Goal: Task Accomplishment & Management: Manage account settings

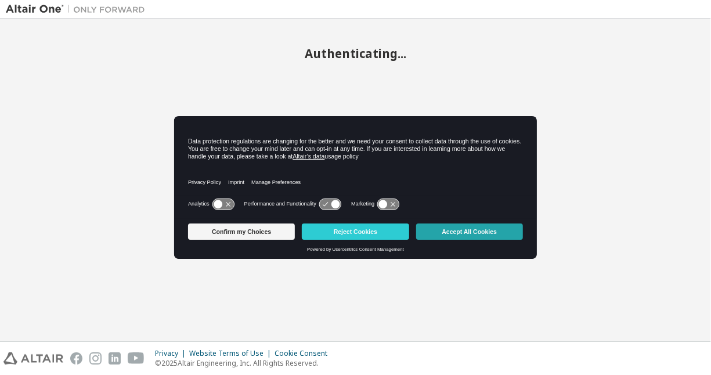
click at [463, 230] on button "Accept All Cookies" at bounding box center [469, 231] width 107 height 16
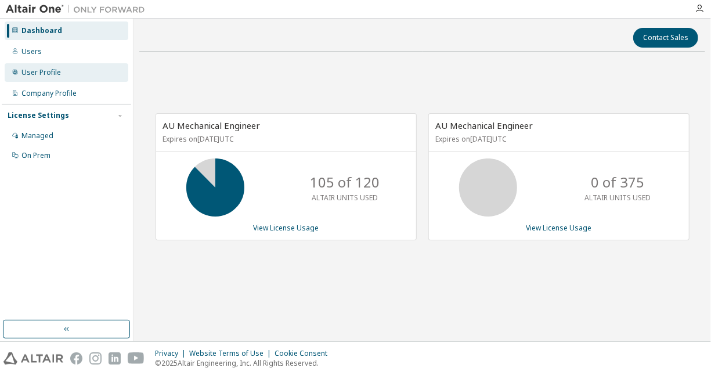
click at [42, 77] on div "User Profile" at bounding box center [40, 72] width 39 height 9
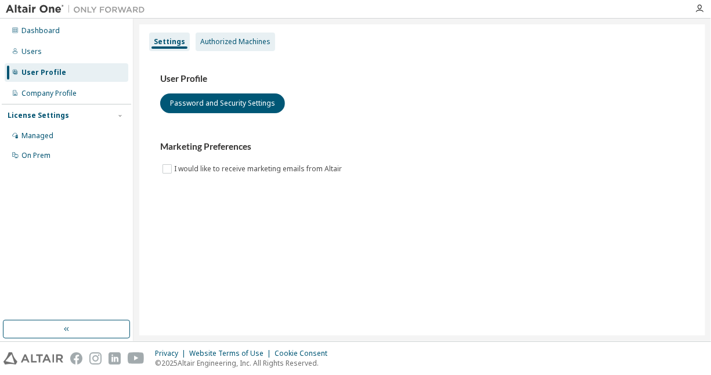
click at [215, 45] on div "Authorized Machines" at bounding box center [235, 41] width 79 height 19
click at [215, 41] on div "Authorized Machines" at bounding box center [235, 41] width 70 height 9
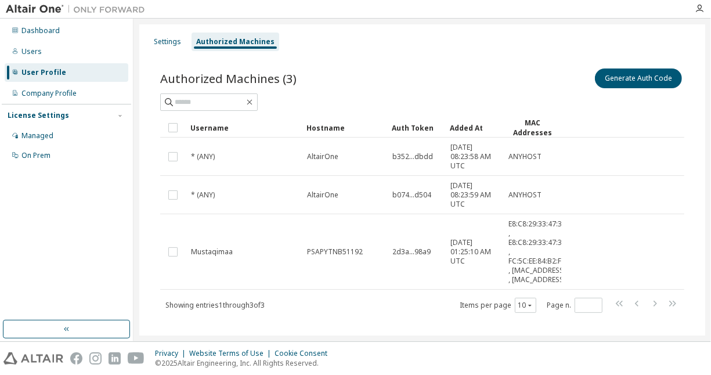
click at [592, 84] on div "Generate Auth Code" at bounding box center [553, 78] width 262 height 24
click at [616, 74] on button "Generate Auth Code" at bounding box center [638, 78] width 87 height 20
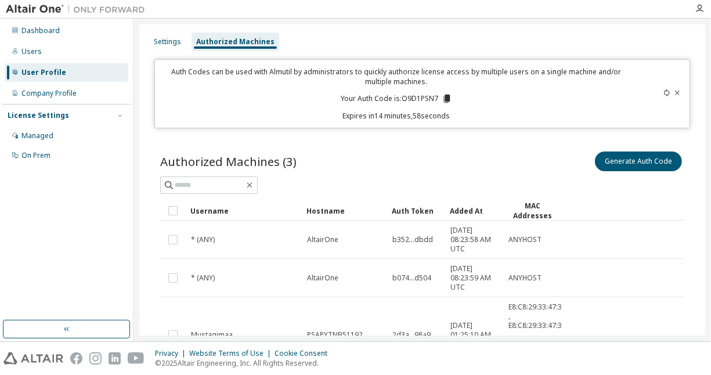
click at [448, 94] on icon at bounding box center [446, 98] width 10 height 10
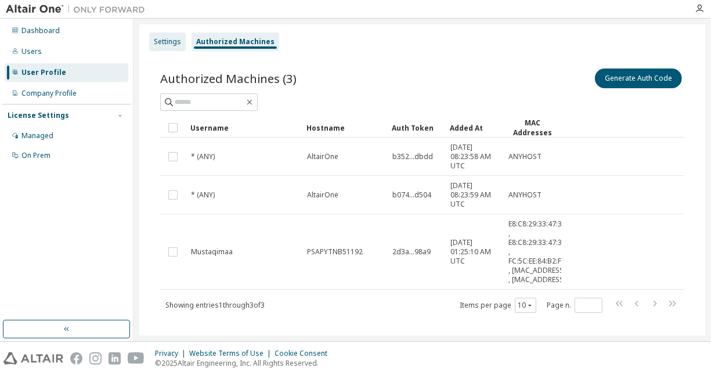
click at [176, 46] on div "Settings" at bounding box center [167, 41] width 37 height 19
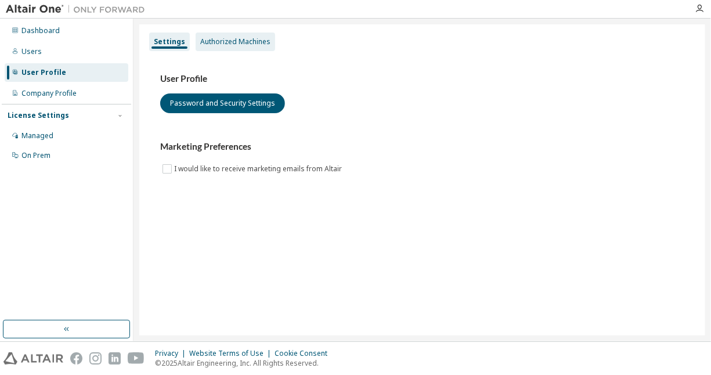
click at [215, 42] on div "Authorized Machines" at bounding box center [235, 41] width 70 height 9
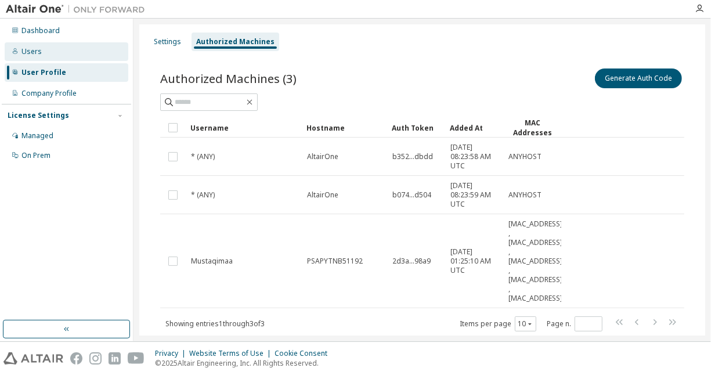
click at [65, 50] on div "Users" at bounding box center [67, 51] width 124 height 19
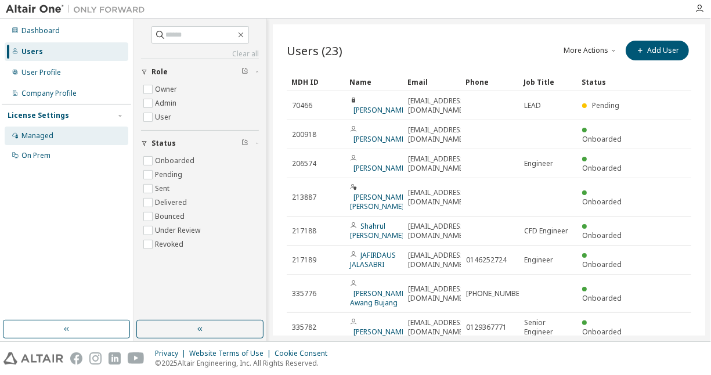
click at [57, 136] on div "Managed" at bounding box center [67, 135] width 124 height 19
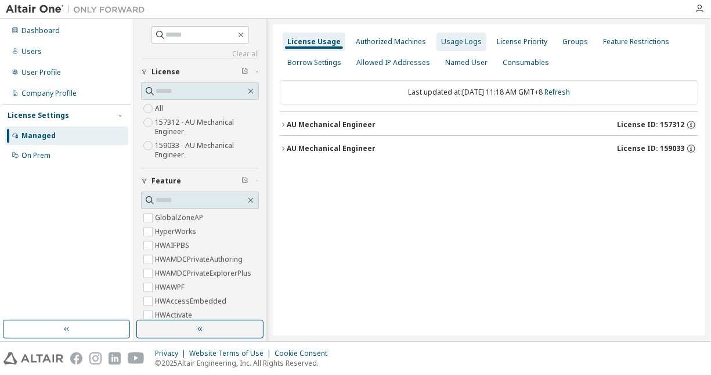
click at [458, 43] on div "Usage Logs" at bounding box center [461, 41] width 41 height 9
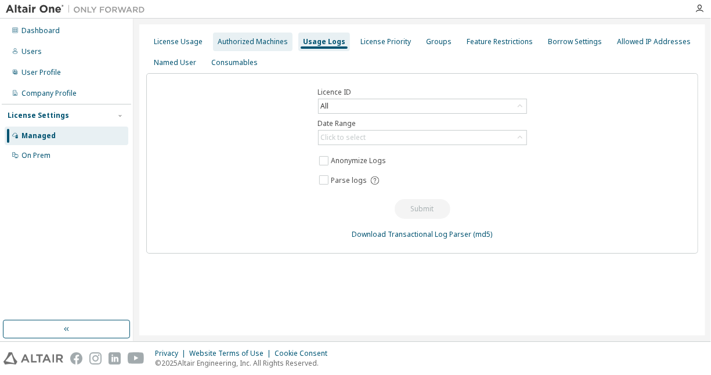
click at [272, 47] on div "Authorized Machines" at bounding box center [252, 41] width 79 height 19
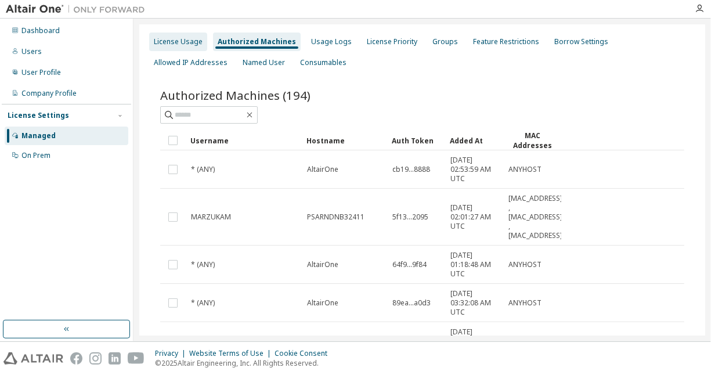
click at [193, 41] on div "License Usage" at bounding box center [178, 41] width 49 height 9
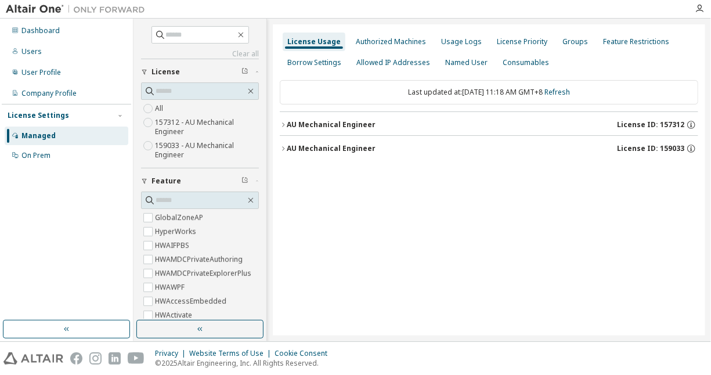
click at [286, 148] on icon "button" at bounding box center [283, 148] width 7 height 7
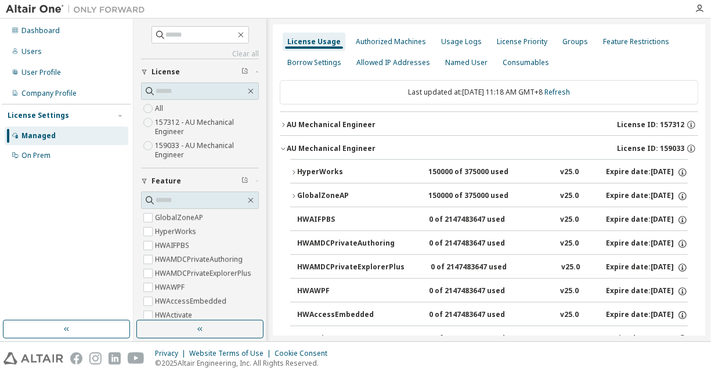
click at [290, 129] on button "AU Mechanical Engineer License ID: 157312" at bounding box center [489, 125] width 418 height 26
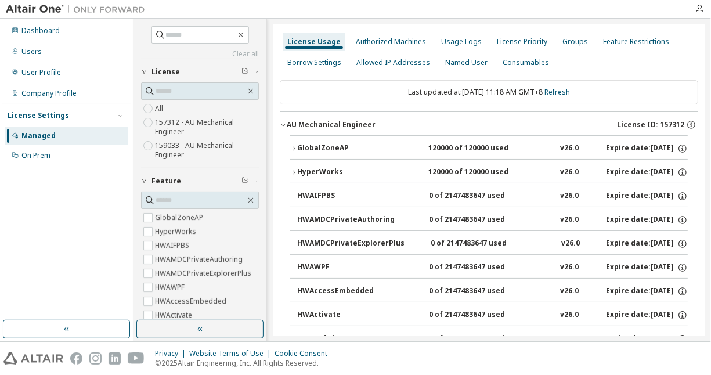
click at [290, 129] on button "AU Mechanical Engineer License ID: 157312" at bounding box center [489, 125] width 418 height 26
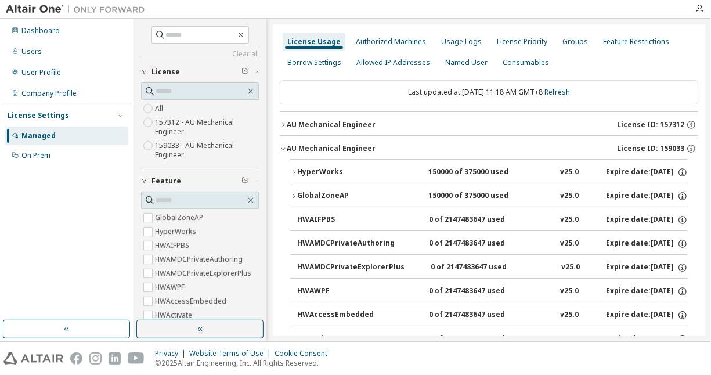
click at [287, 147] on div "AU Mechanical Engineer" at bounding box center [331, 148] width 89 height 9
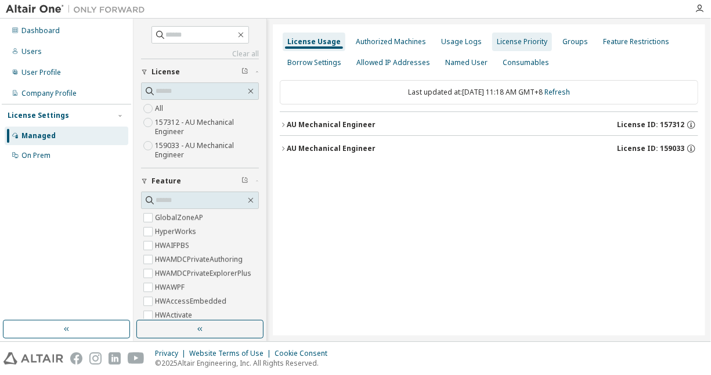
click at [503, 45] on div "License Priority" at bounding box center [522, 41] width 50 height 9
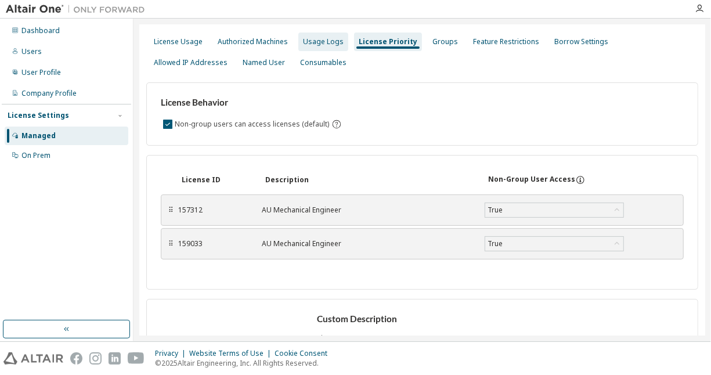
click at [303, 46] on div "Usage Logs" at bounding box center [323, 41] width 50 height 19
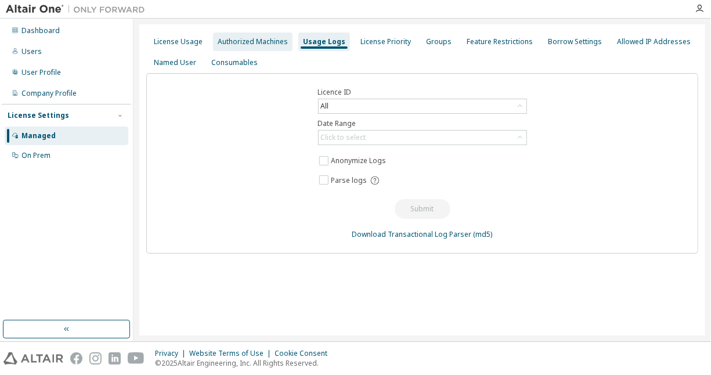
click at [269, 45] on div "Authorized Machines" at bounding box center [253, 41] width 70 height 9
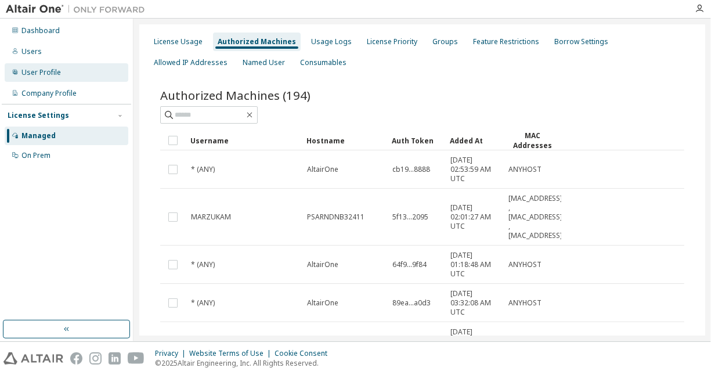
click at [61, 74] on div "User Profile" at bounding box center [67, 72] width 124 height 19
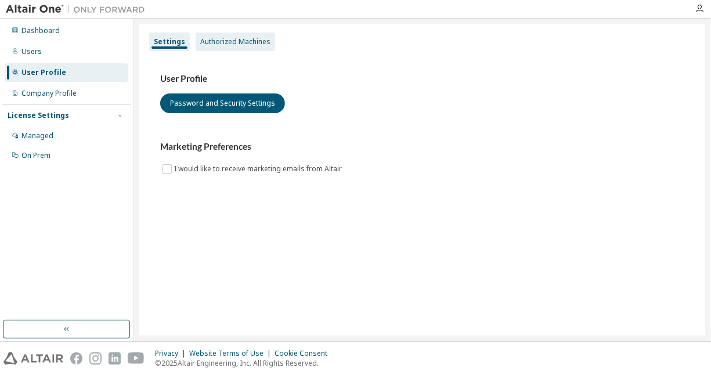
click at [251, 41] on div "Authorized Machines" at bounding box center [235, 41] width 70 height 9
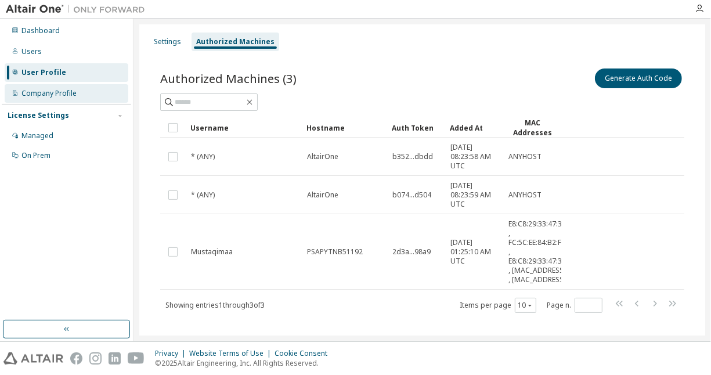
click at [63, 93] on div "Company Profile" at bounding box center [48, 93] width 55 height 9
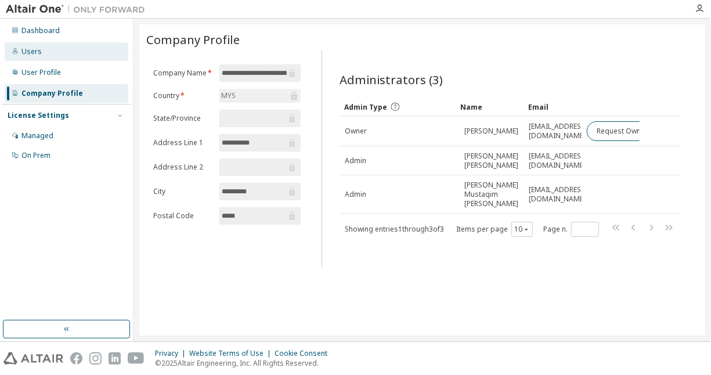
click at [70, 48] on div "Users" at bounding box center [67, 51] width 124 height 19
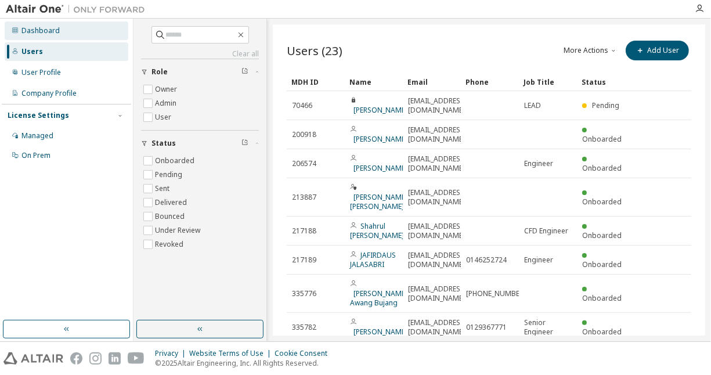
click at [72, 27] on div "Dashboard" at bounding box center [67, 30] width 124 height 19
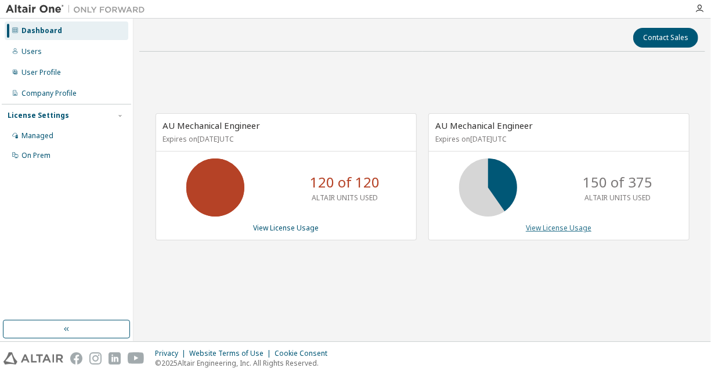
click at [551, 227] on link "View License Usage" at bounding box center [559, 228] width 66 height 10
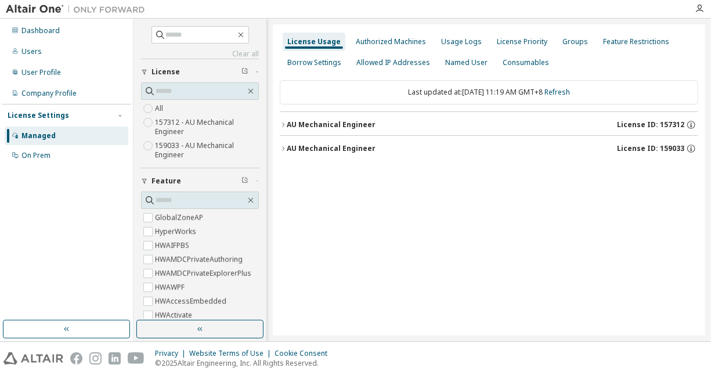
click at [285, 125] on icon "button" at bounding box center [283, 124] width 7 height 7
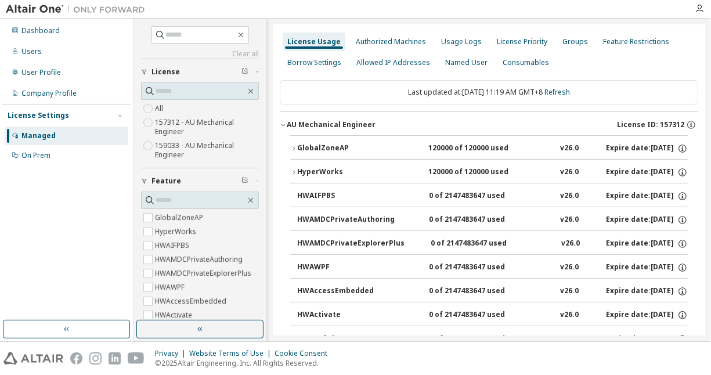
click at [282, 123] on icon "button" at bounding box center [283, 124] width 7 height 7
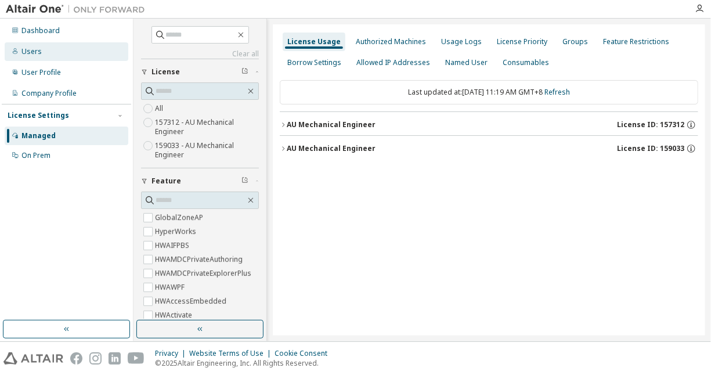
click at [46, 52] on div "Users" at bounding box center [67, 51] width 124 height 19
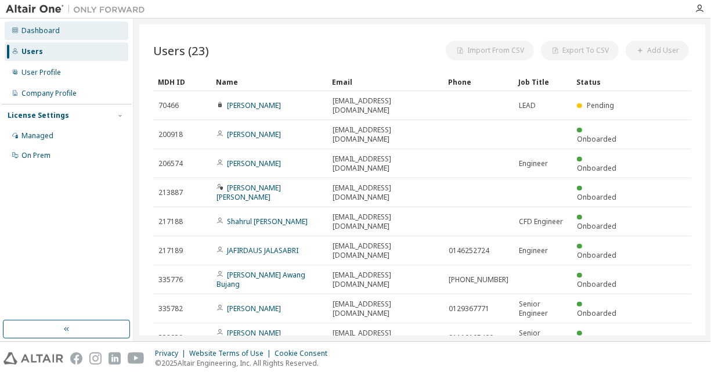
click at [46, 28] on div "Dashboard" at bounding box center [40, 30] width 38 height 9
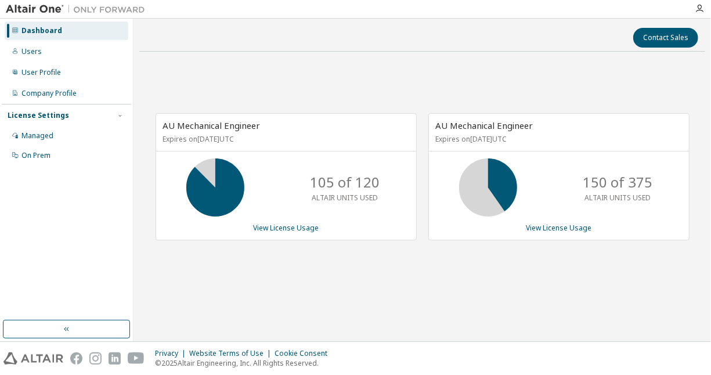
click at [525, 182] on div "150 of 375 ALTAIR UNITS USED" at bounding box center [559, 187] width 260 height 58
click at [533, 215] on div "150 of 375 ALTAIR UNITS USED" at bounding box center [559, 187] width 260 height 58
click at [538, 223] on link "View License Usage" at bounding box center [559, 228] width 66 height 10
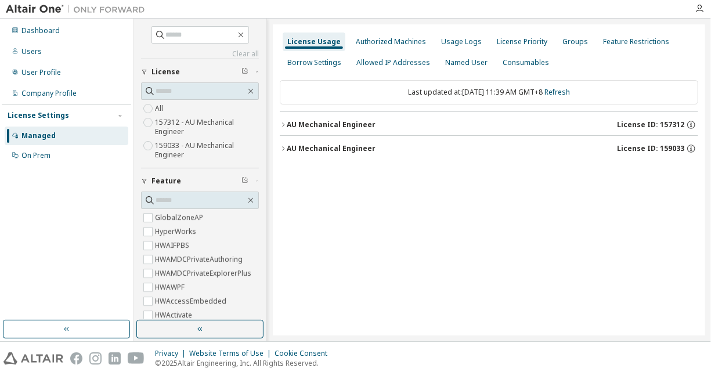
click at [311, 110] on div "Last updated at: [DATE] 11:39 AM GMT+8 Refresh AU Mechanical Engineer License I…" at bounding box center [489, 120] width 418 height 95
click at [316, 120] on div "AU Mechanical Engineer" at bounding box center [331, 124] width 89 height 9
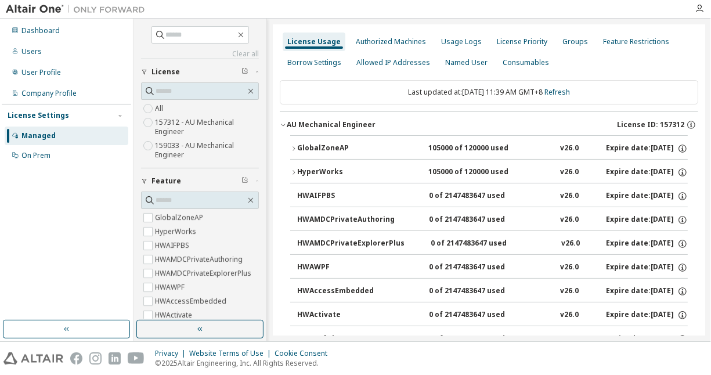
click at [303, 151] on div "GlobalZoneAP" at bounding box center [349, 148] width 104 height 10
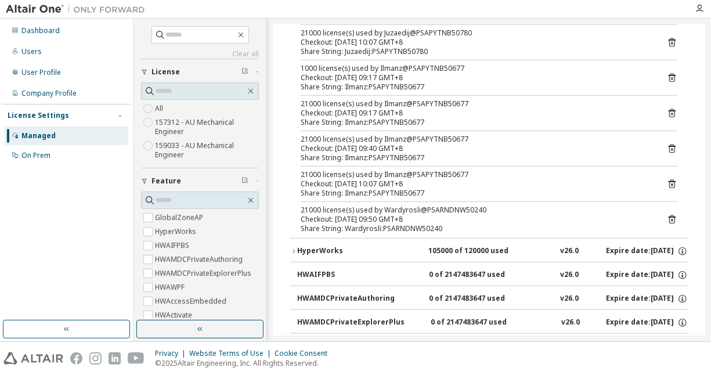
scroll to position [638, 0]
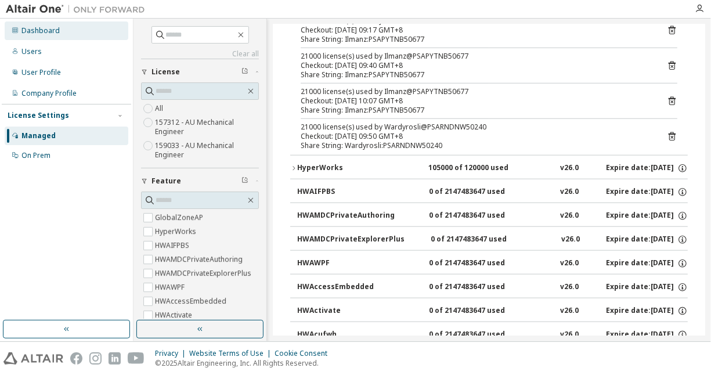
click at [59, 24] on div "Dashboard" at bounding box center [67, 30] width 124 height 19
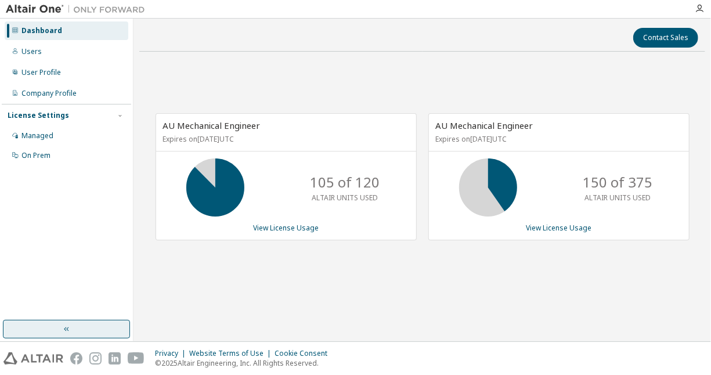
click at [57, 324] on button "button" at bounding box center [66, 329] width 127 height 19
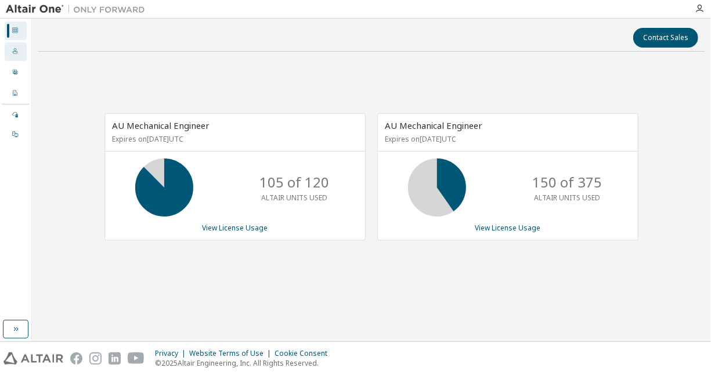
click at [17, 56] on div at bounding box center [15, 51] width 7 height 9
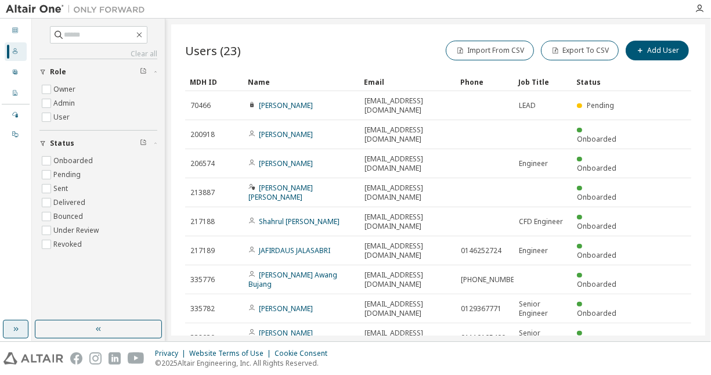
click at [23, 327] on button "button" at bounding box center [16, 329] width 26 height 19
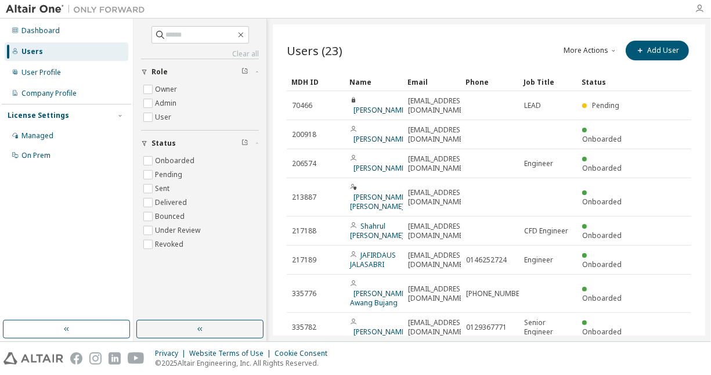
click at [699, 6] on icon "button" at bounding box center [698, 8] width 9 height 9
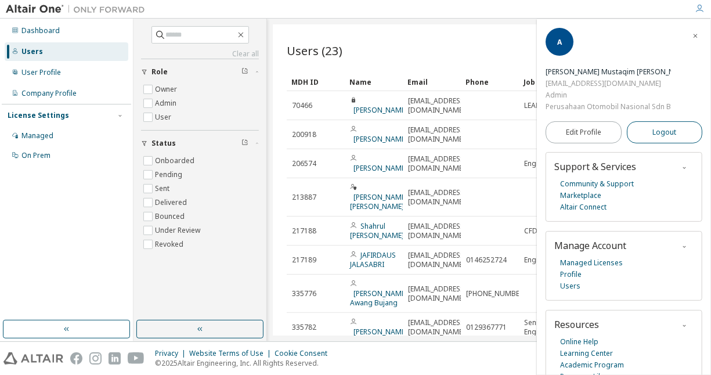
click at [687, 129] on button "Logout" at bounding box center [665, 132] width 76 height 22
